Goal: Communication & Community: Answer question/provide support

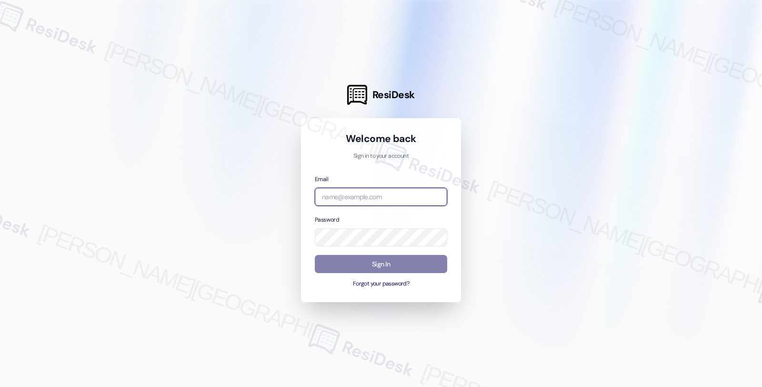
click at [370, 189] on input "email" at bounding box center [381, 197] width 132 height 19
type input "[EMAIL_ADDRESS][PERSON_NAME][DOMAIN_NAME]"
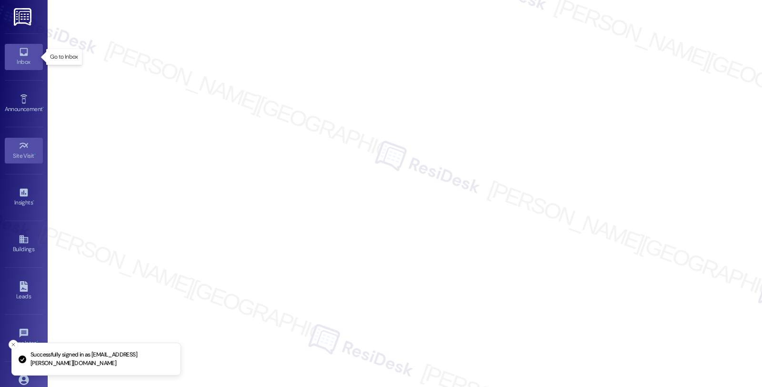
click at [29, 53] on link "Inbox" at bounding box center [24, 57] width 38 height 26
